Goal: Find specific page/section: Find specific page/section

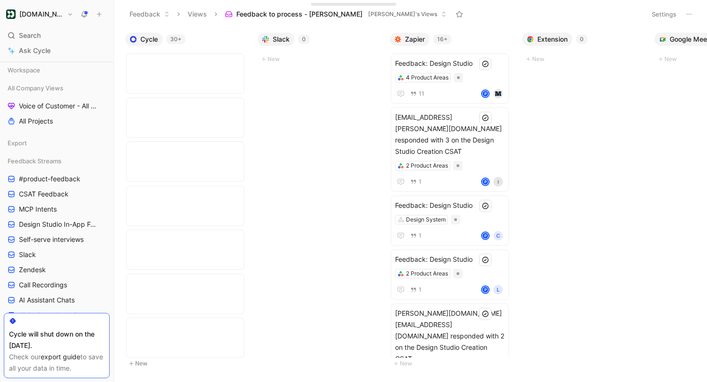
scroll to position [0, 613]
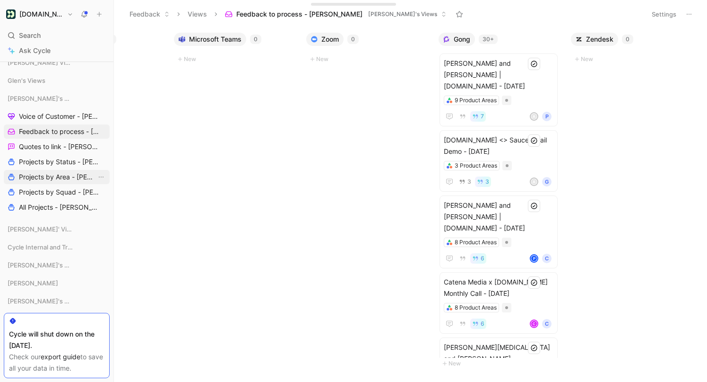
click at [66, 173] on span "Projects by Area - [PERSON_NAME]" at bounding box center [58, 176] width 78 height 9
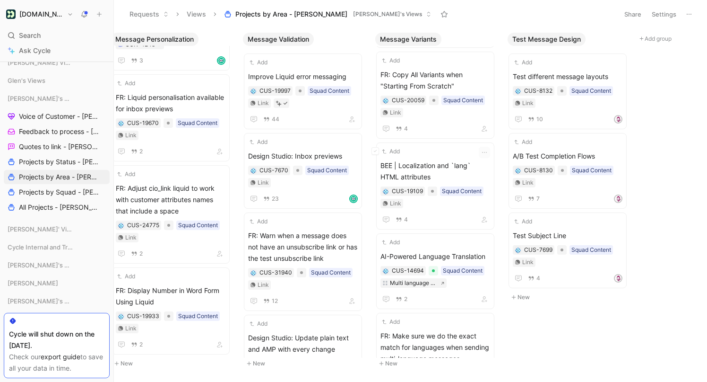
scroll to position [796, 0]
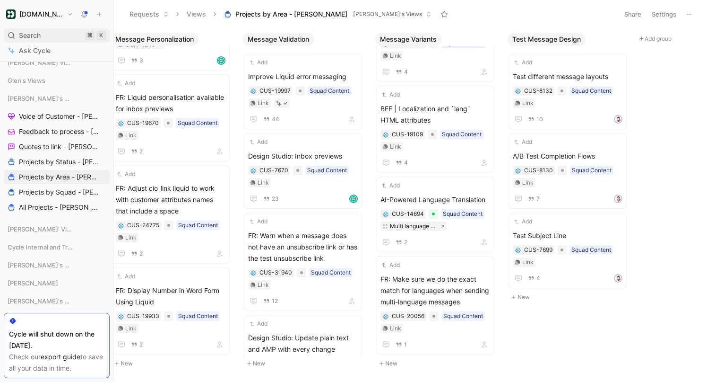
click at [53, 29] on div "Search ⌘ K" at bounding box center [57, 35] width 106 height 14
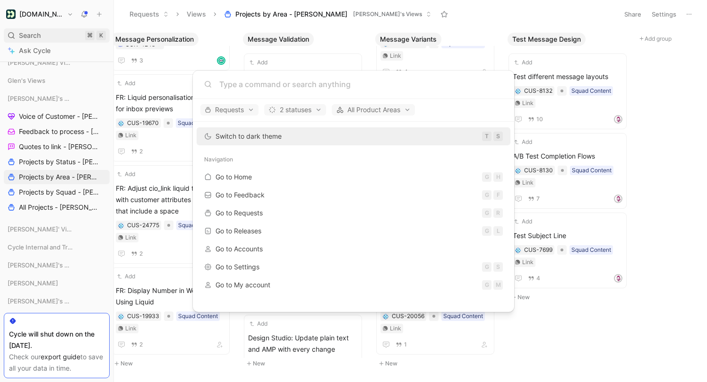
type input "P"
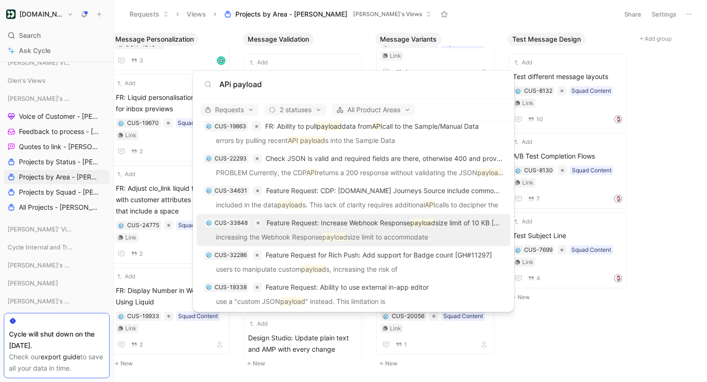
scroll to position [0, 0]
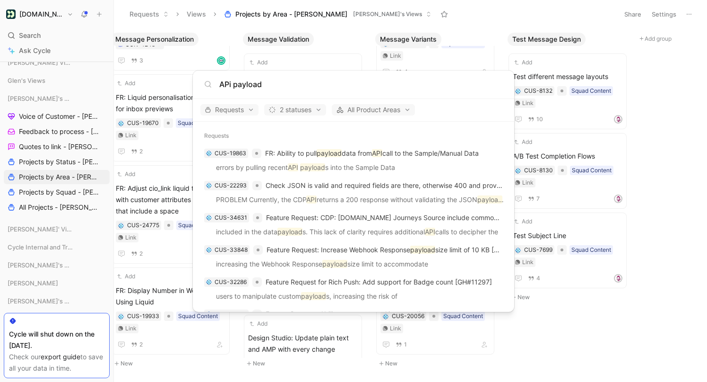
type input "APi payload"
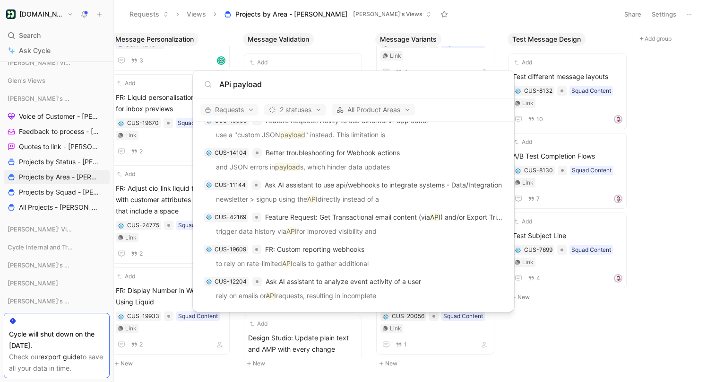
scroll to position [194, 0]
click at [254, 85] on input "APi payload" at bounding box center [361, 83] width 284 height 11
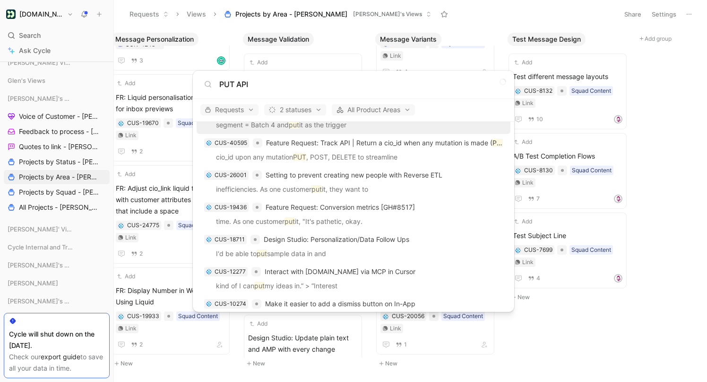
scroll to position [0, 0]
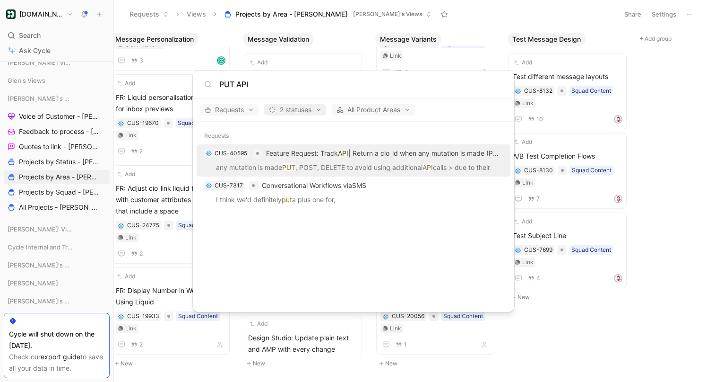
type input "PUT API"
click at [322, 112] on span "2 statuses" at bounding box center [295, 109] width 53 height 11
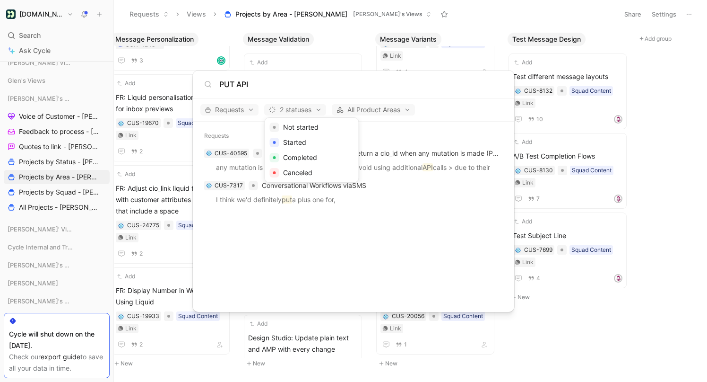
click at [329, 88] on div at bounding box center [353, 191] width 707 height 382
click at [359, 15] on body "[DOMAIN_NAME] Search ⌘ K Ask Cycle Workspace All Company Views Voice of Custome…" at bounding box center [353, 191] width 707 height 382
